Goal: Information Seeking & Learning: Check status

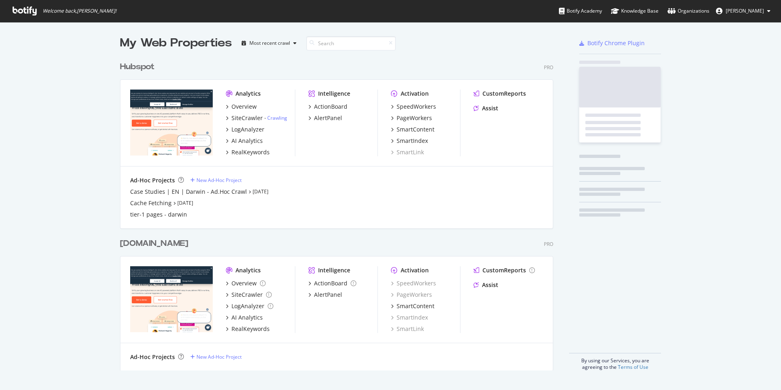
scroll to position [390, 781]
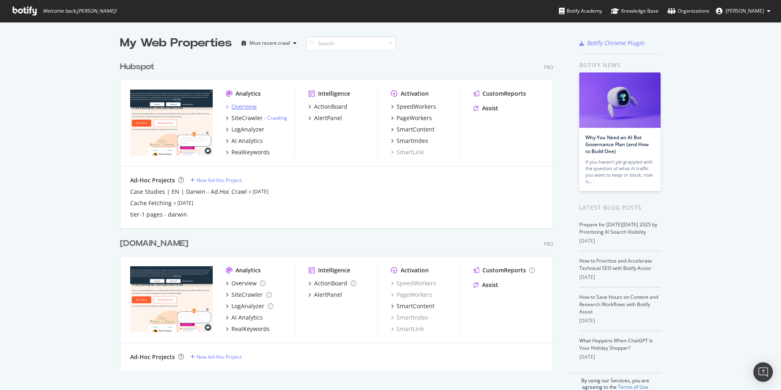
click at [251, 106] on div "Overview" at bounding box center [243, 107] width 25 height 8
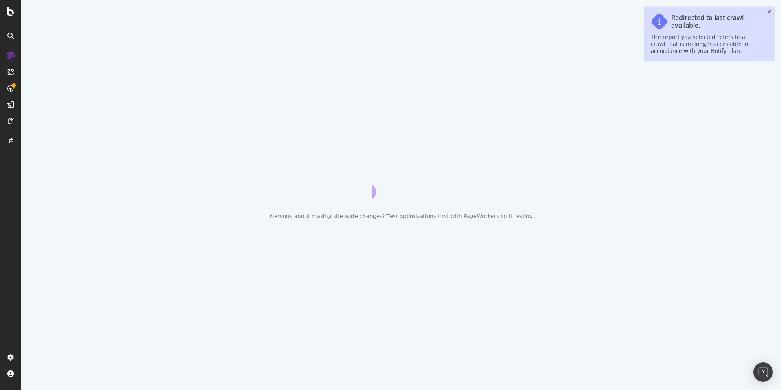
click at [771, 13] on icon "close toast" at bounding box center [770, 12] width 4 height 5
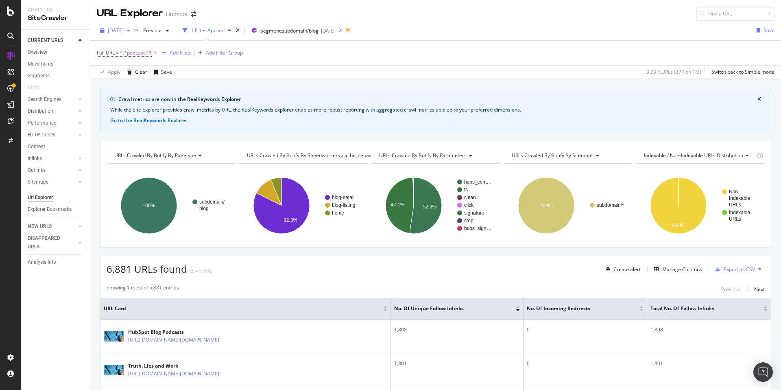
click at [124, 30] on span "[DATE]" at bounding box center [116, 30] width 16 height 7
click at [255, 53] on div "Full URL = ^.*podcast.*$ Add Filter Add Filter Group" at bounding box center [436, 53] width 678 height 24
click at [124, 29] on span "[DATE]" at bounding box center [116, 30] width 16 height 7
click at [311, 40] on div "Full URL = ^.*podcast.*$ Add Filter Add Filter Group Apply Clear Save 3.73 % UR…" at bounding box center [435, 59] width 691 height 38
click at [105, 28] on div "button" at bounding box center [102, 30] width 11 height 5
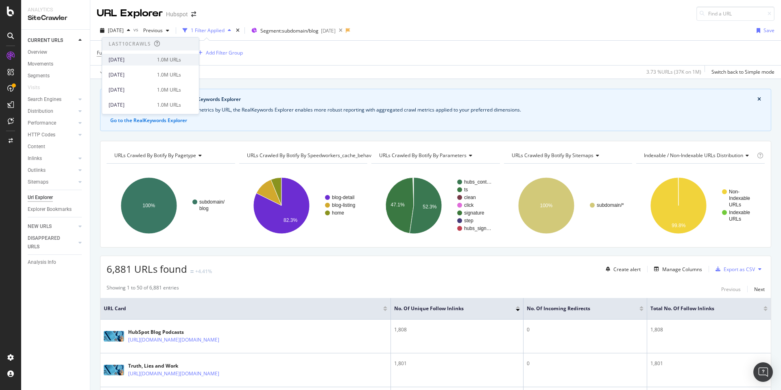
click at [130, 59] on div "[DATE]" at bounding box center [131, 59] width 44 height 7
